Goal: Transaction & Acquisition: Book appointment/travel/reservation

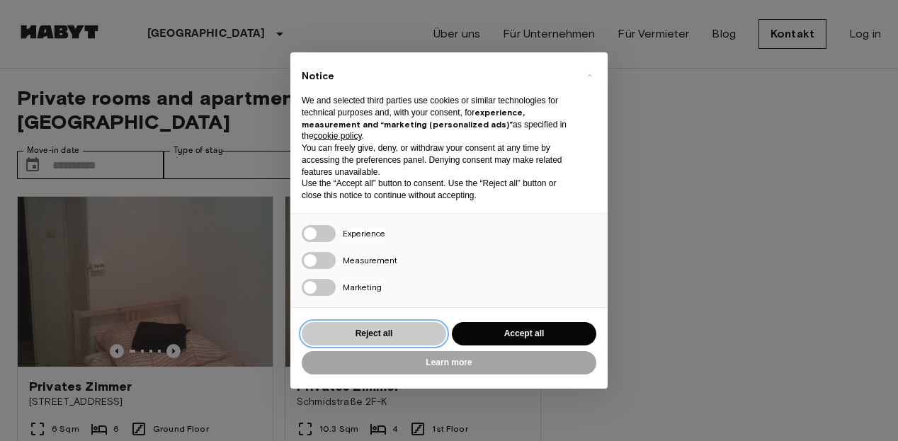
click at [396, 335] on button "Reject all" at bounding box center [374, 333] width 145 height 23
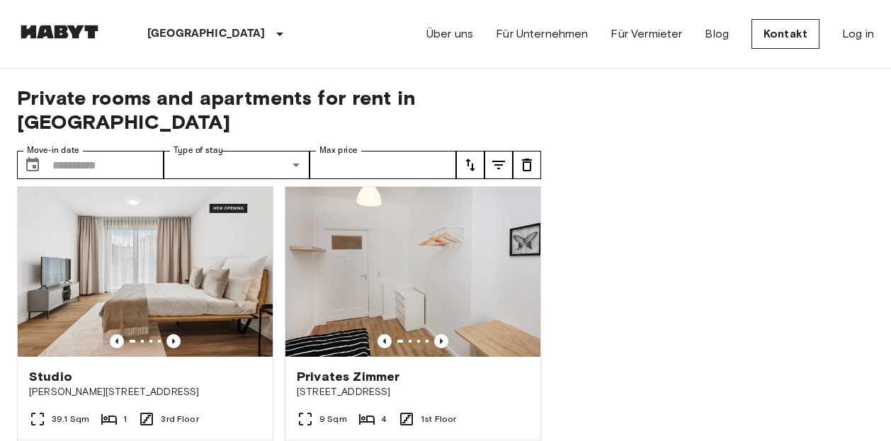
scroll to position [1889, 0]
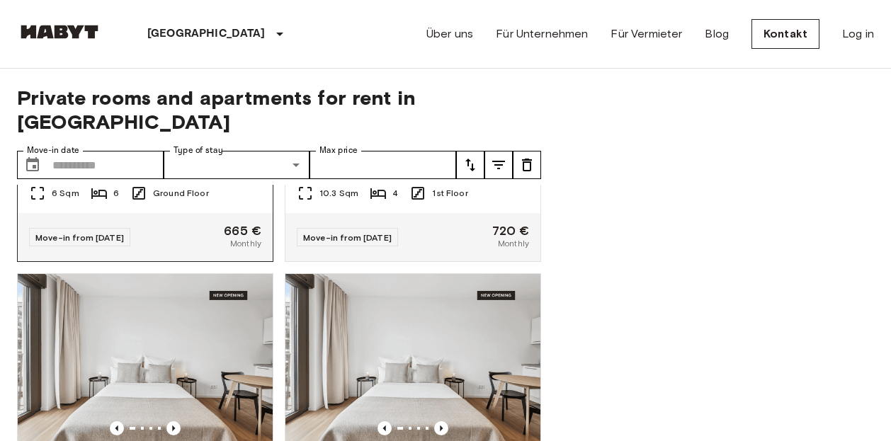
scroll to position [283, 0]
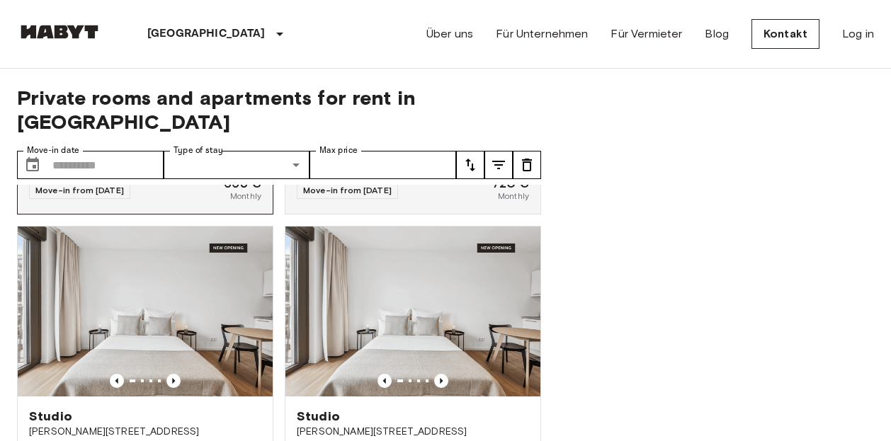
click at [139, 183] on div "Move-in from 18 Oct 25 665 € Monthly" at bounding box center [145, 190] width 255 height 48
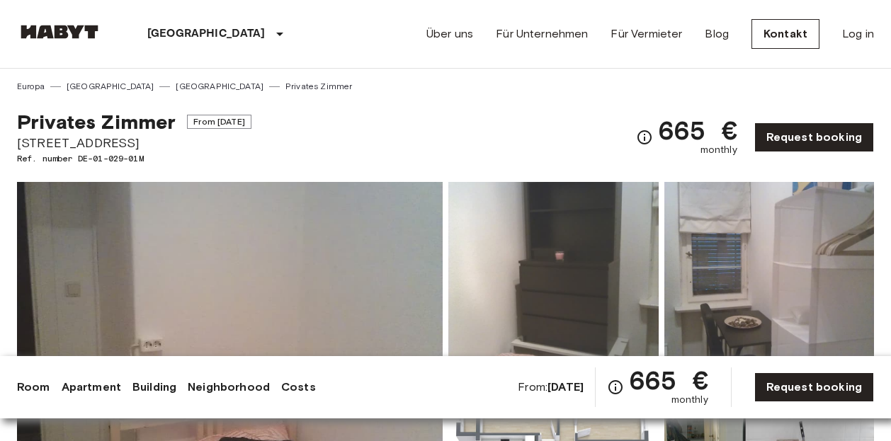
click at [76, 28] on img at bounding box center [59, 32] width 85 height 14
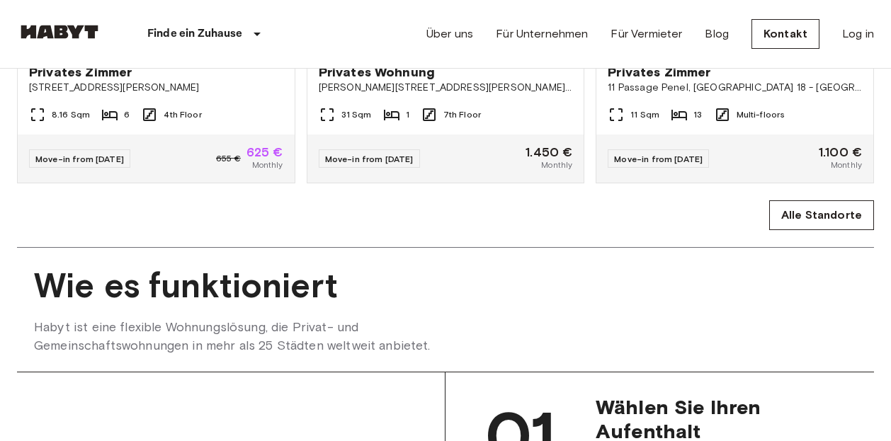
scroll to position [1086, 0]
